Goal: Check status: Check status

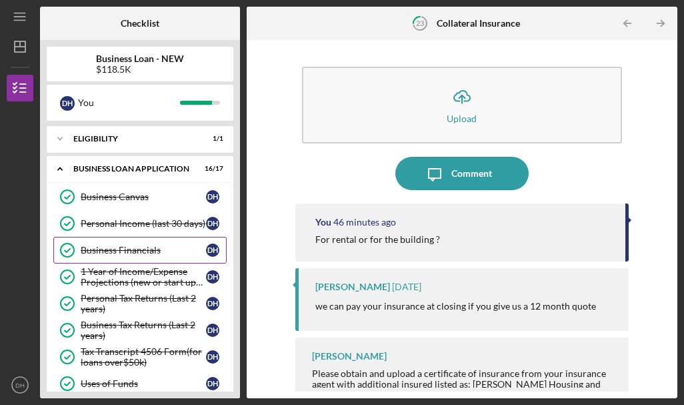
scroll to position [29, 0]
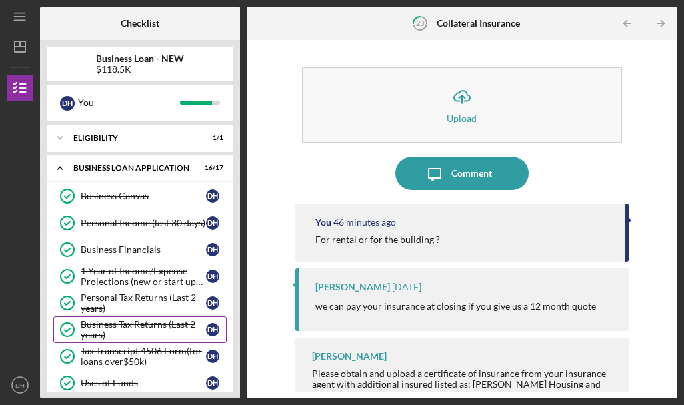
click at [153, 318] on link "Business Tax Returns (Last 2 years) Business Tax Returns (Last 2 years) D H" at bounding box center [139, 329] width 173 height 27
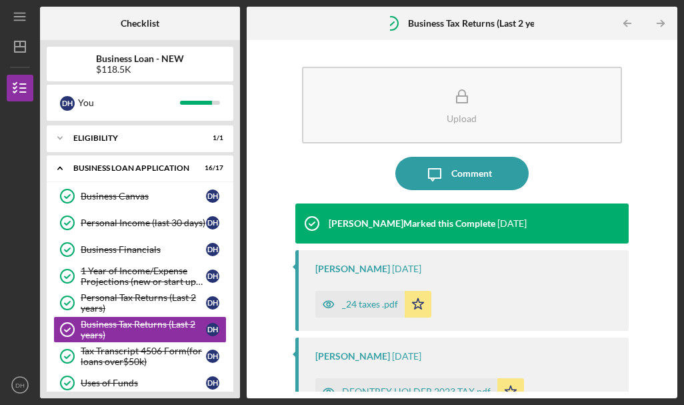
click at [369, 301] on div "_24 taxes .pdf" at bounding box center [370, 304] width 56 height 11
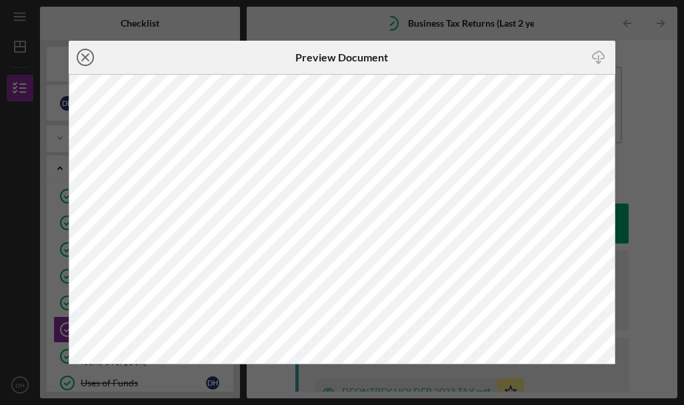
click at [83, 54] on icon "Icon/Close" at bounding box center [85, 57] width 33 height 33
